Goal: Find specific page/section: Find specific page/section

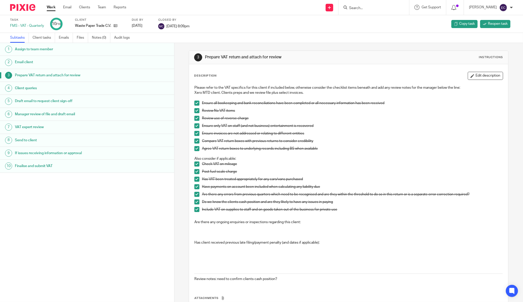
click at [370, 9] on input "Search" at bounding box center [371, 8] width 45 height 5
click at [360, 11] on div at bounding box center [373, 7] width 71 height 15
click at [360, 6] on input "Search" at bounding box center [371, 8] width 45 height 5
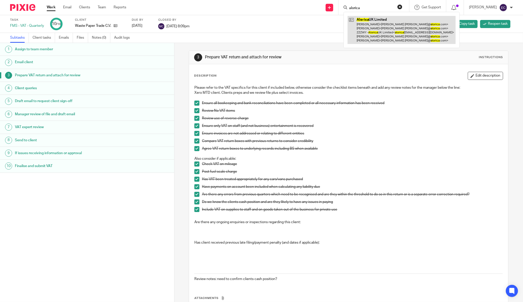
type input "alorica"
click at [370, 34] on link at bounding box center [402, 30] width 108 height 28
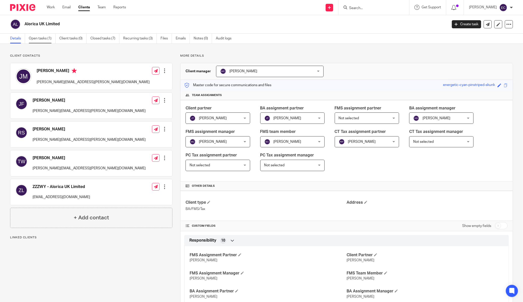
click at [50, 36] on link "Open tasks (1)" at bounding box center [42, 39] width 27 height 10
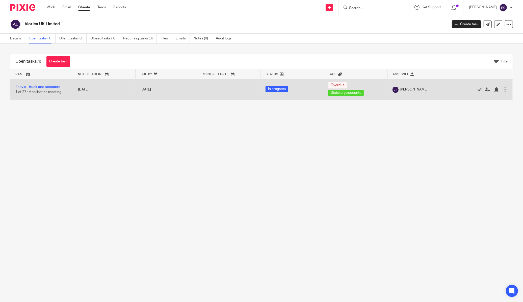
click at [44, 84] on td "Ecovis - Audit and accounts 1 of 27 · Mobilisation meeting" at bounding box center [41, 89] width 63 height 20
click at [45, 85] on link "Ecovis - Audit and accounts" at bounding box center [37, 87] width 45 height 4
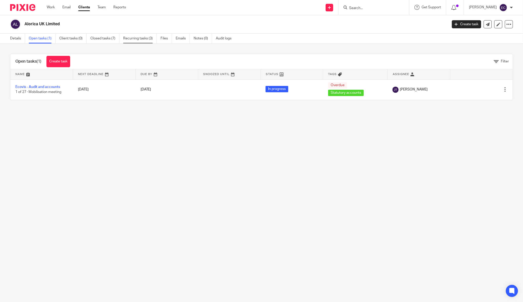
click at [129, 42] on link "Recurring tasks (3)" at bounding box center [140, 39] width 34 height 10
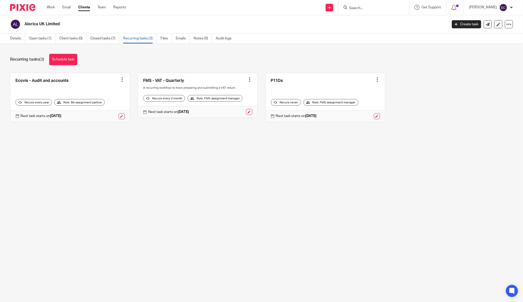
click at [105, 37] on link "Closed tasks (7)" at bounding box center [104, 39] width 29 height 10
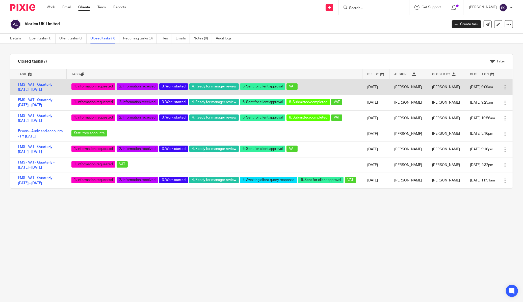
click at [22, 91] on link "FMS - VAT - Quarterly - [DATE] - [DATE]" at bounding box center [36, 87] width 37 height 9
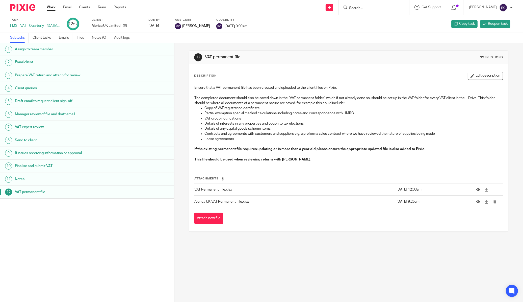
click at [42, 91] on h1 "Client queries" at bounding box center [66, 88] width 103 height 8
